Goal: Contribute content

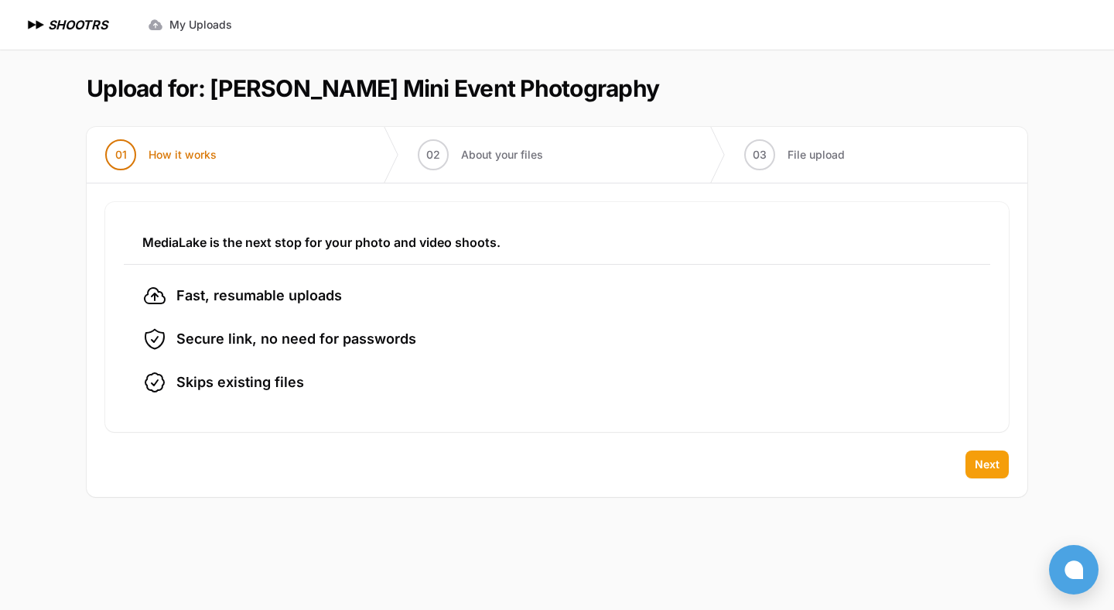
click at [991, 469] on span "Next" at bounding box center [987, 464] width 25 height 15
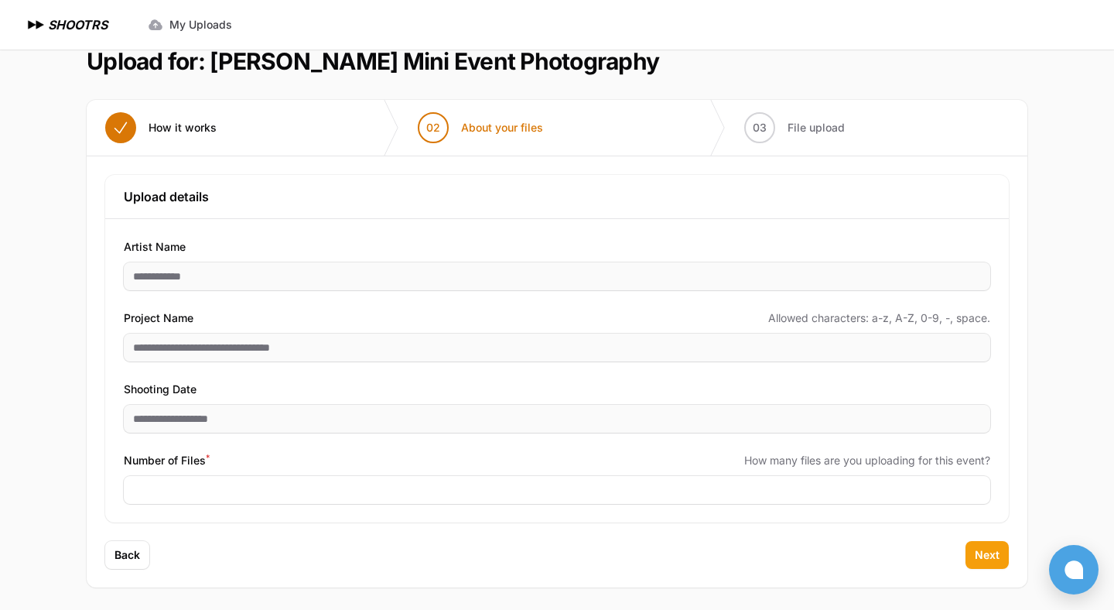
scroll to position [29, 0]
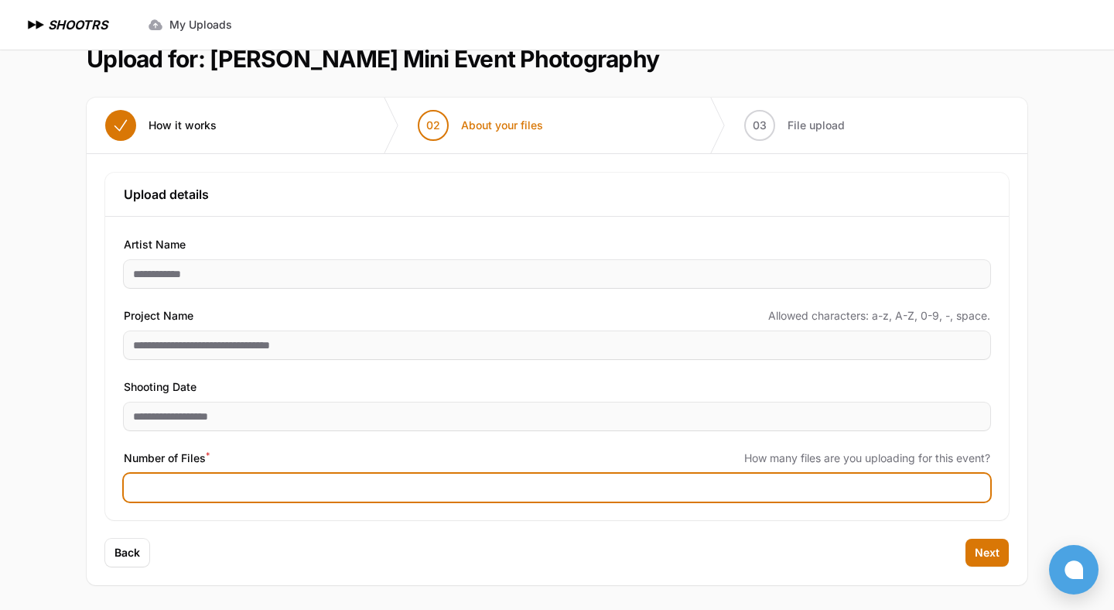
click at [225, 486] on input "Number of Files *" at bounding box center [557, 488] width 867 height 28
type input "***"
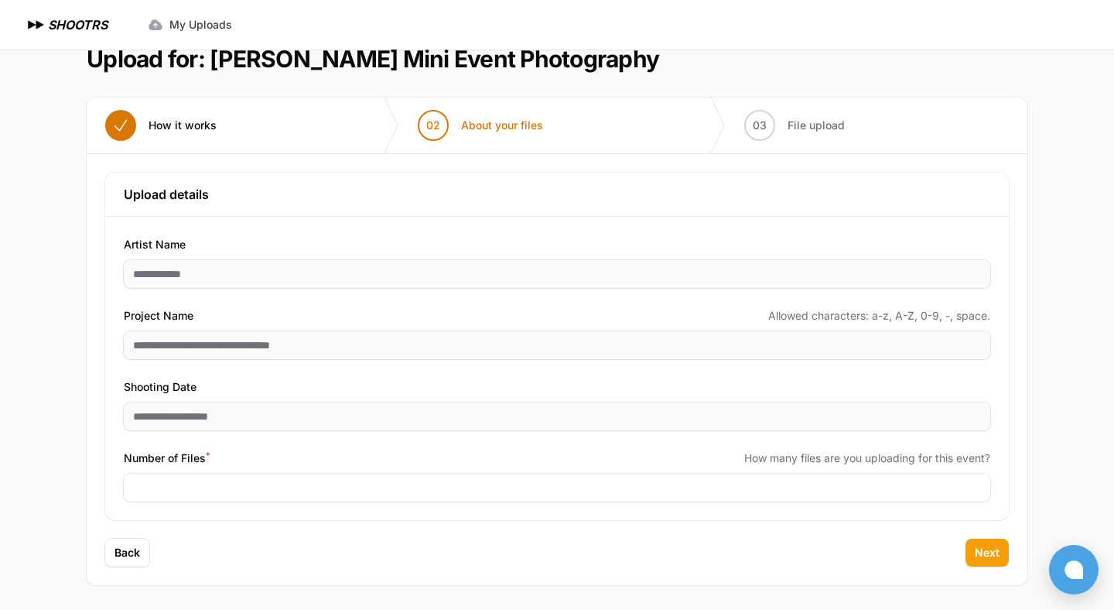
click at [996, 556] on span "Next" at bounding box center [987, 552] width 25 height 15
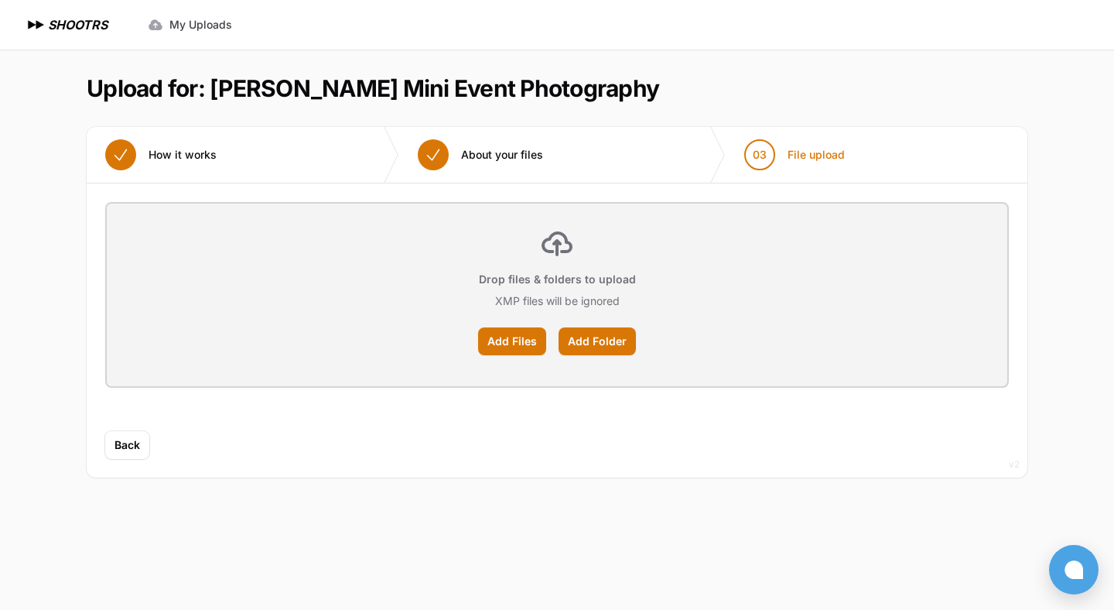
click at [520, 355] on div "Drop files & folders to upload XMP files will be ignored Add Files Add Folder" at bounding box center [557, 294] width 901 height 183
click at [511, 334] on label "Add Files" at bounding box center [512, 341] width 68 height 28
click at [0, 0] on input "Add Files" at bounding box center [0, 0] width 0 height 0
